Goal: Task Accomplishment & Management: Manage account settings

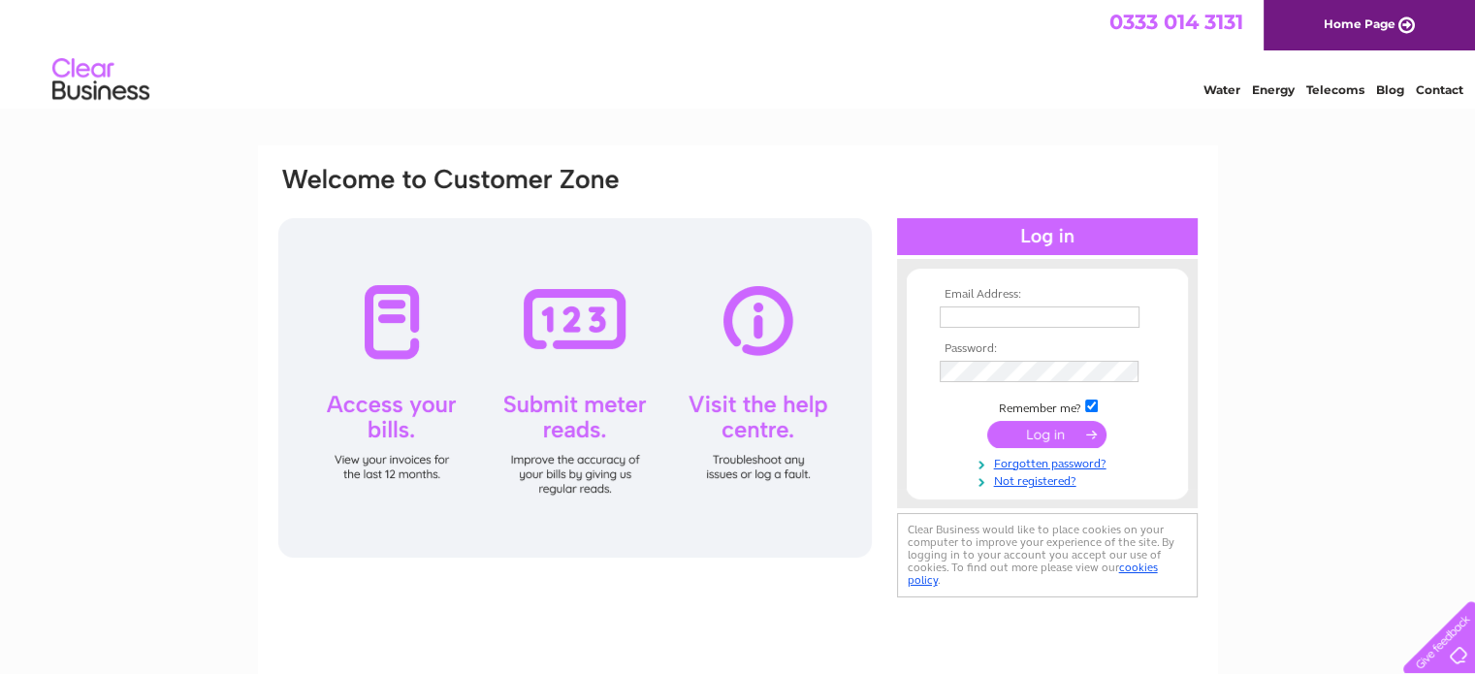
type input "ross.jubin@egmproperty.co.uk"
click at [1055, 422] on input "submit" at bounding box center [1046, 434] width 119 height 27
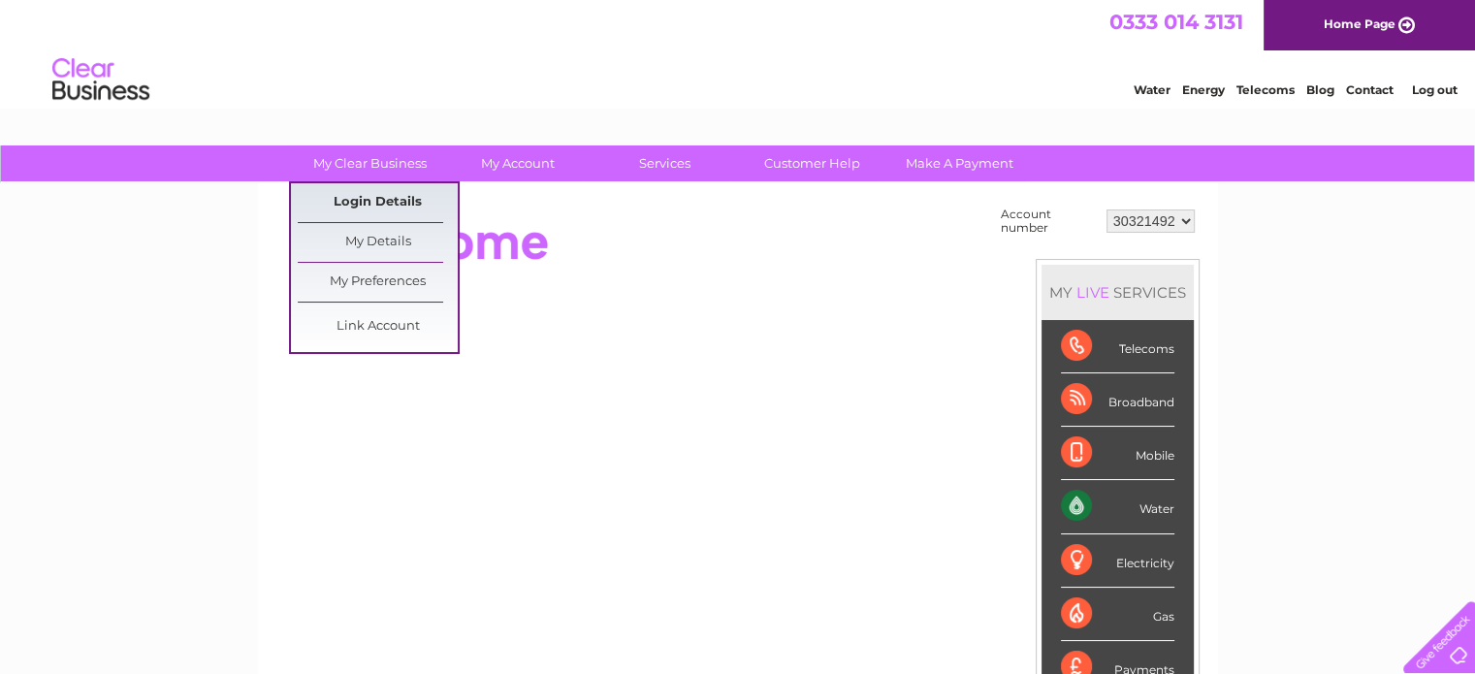
click at [1346, 97] on link "Login Details" at bounding box center [1370, 87] width 48 height 19
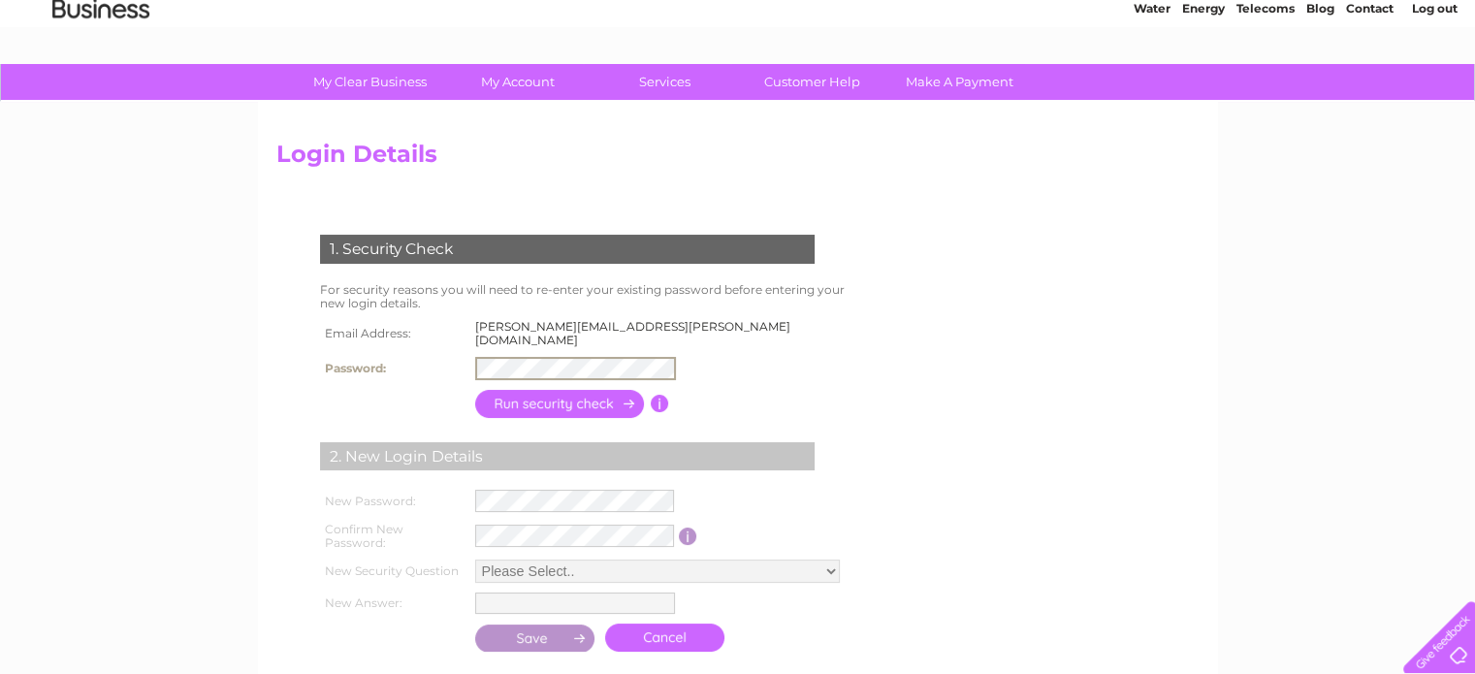
scroll to position [291, 0]
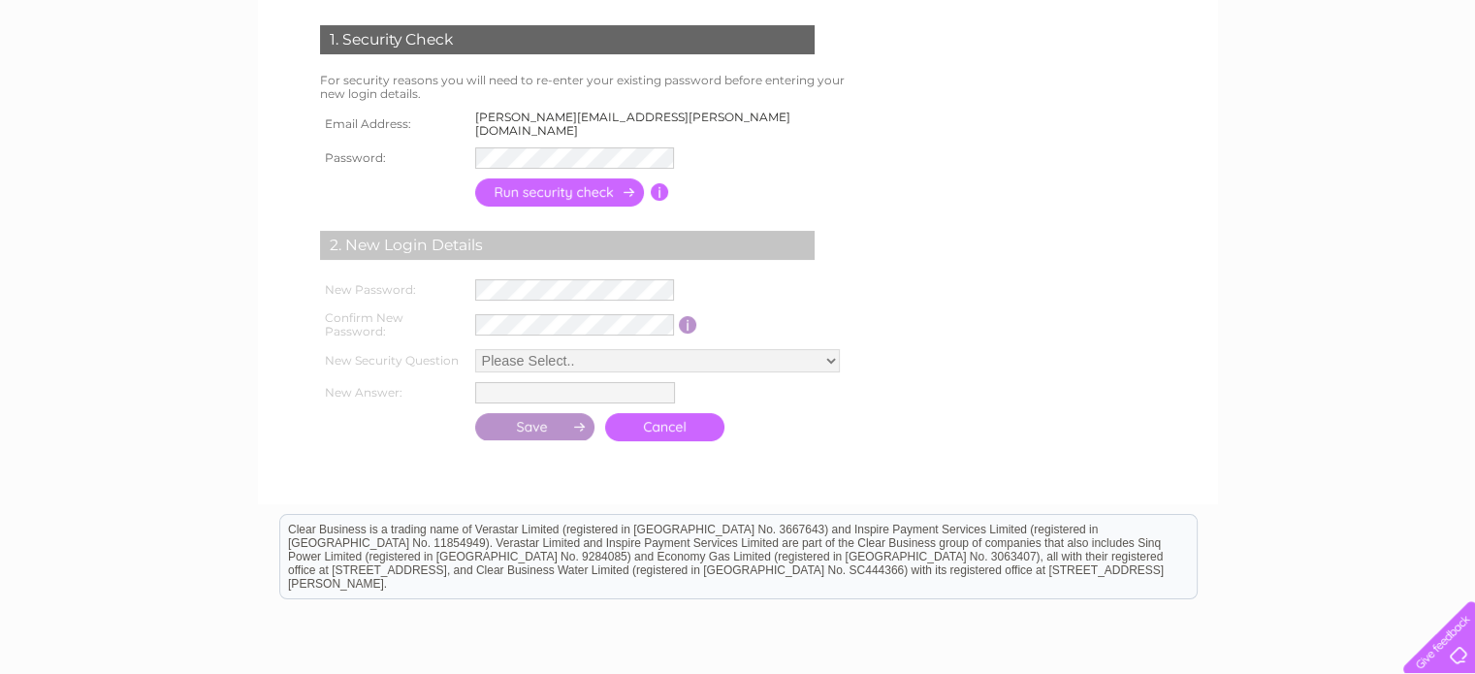
click at [551, 181] on input "button" at bounding box center [560, 192] width 171 height 28
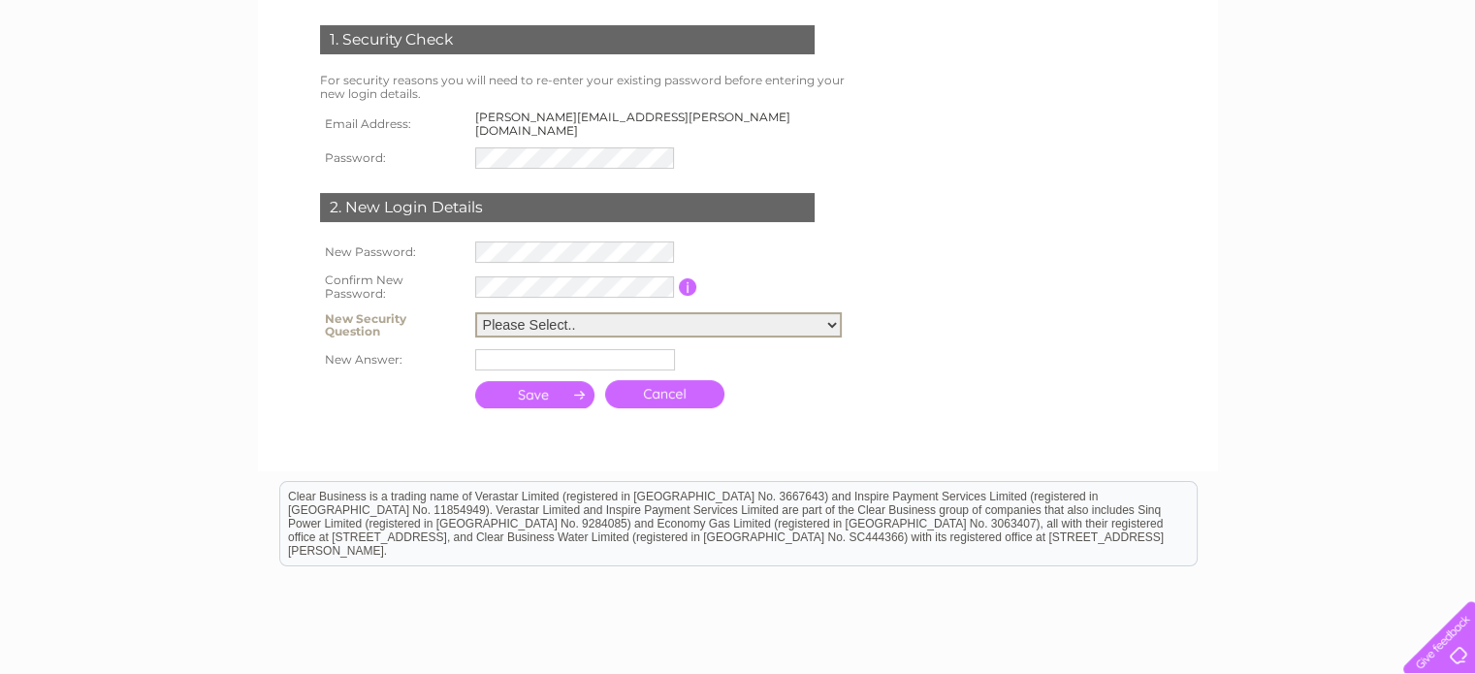
click at [563, 317] on select "Please Select.. In what town or city was your first job? In what town or city d…" at bounding box center [658, 324] width 367 height 25
select select "1"
click at [475, 312] on select "Please Select.. In what town or city was your first job? In what town or city d…" at bounding box center [658, 324] width 367 height 25
click at [551, 349] on input "text" at bounding box center [575, 359] width 200 height 21
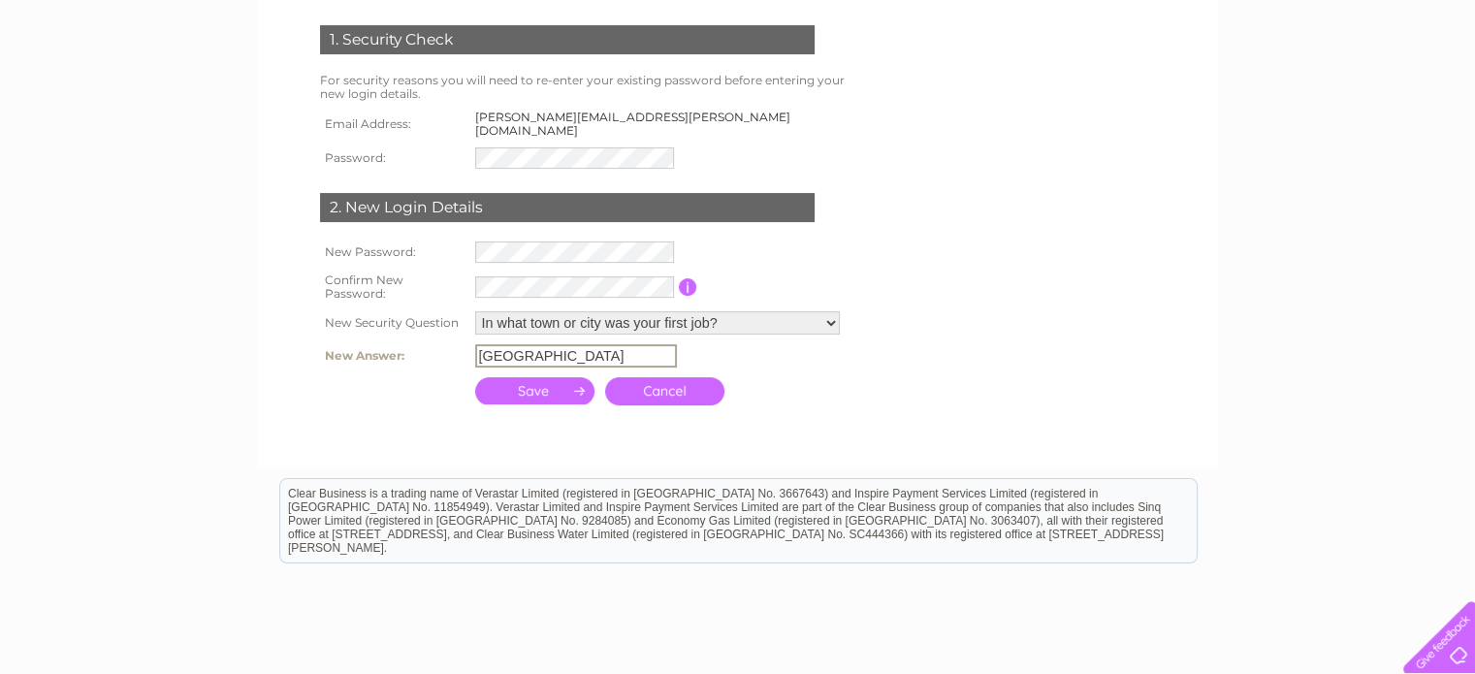
type input "Glasgow"
click at [537, 379] on input "submit" at bounding box center [535, 390] width 120 height 27
